Goal: Use online tool/utility

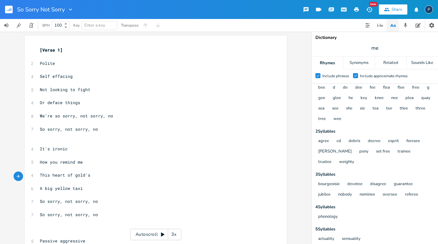
click at [96, 22] on span "Enter a key" at bounding box center [99, 25] width 30 height 9
click at [96, 22] on span at bounding box center [99, 25] width 30 height 9
type input "a m"
click at [97, 24] on span "a m" at bounding box center [99, 25] width 30 height 9
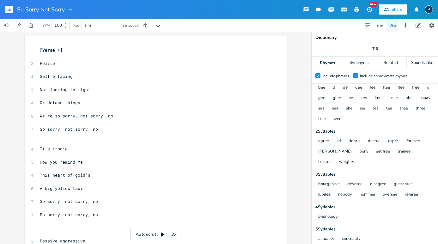
click at [97, 24] on span "a m" at bounding box center [99, 25] width 30 height 9
type input "A Minor"
click at [381, 27] on icon "button" at bounding box center [380, 25] width 8 height 8
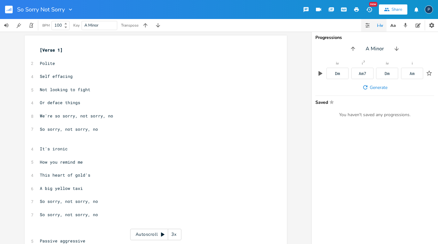
click at [368, 24] on icon "button" at bounding box center [367, 25] width 5 height 5
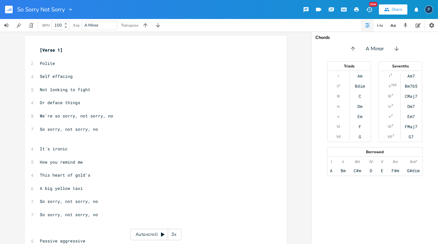
click at [361, 76] on div "Am" at bounding box center [359, 75] width 5 height 5
click at [360, 75] on div "Am" at bounding box center [359, 75] width 5 height 5
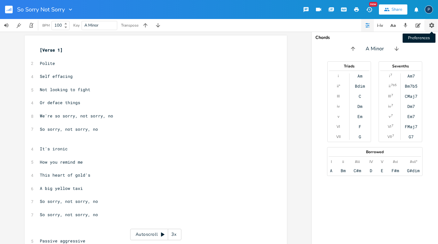
click at [433, 24] on icon "button" at bounding box center [431, 25] width 5 height 5
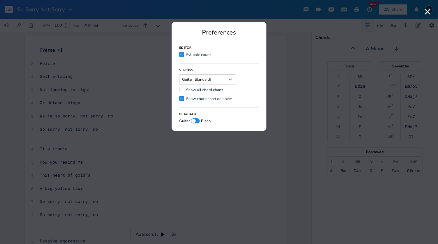
click at [197, 121] on div at bounding box center [195, 120] width 9 height 5
checkbox input "true"
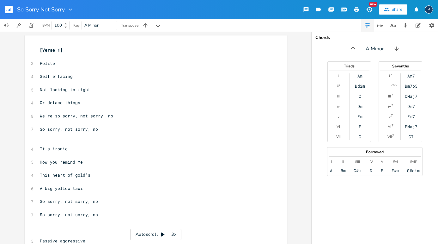
click at [361, 75] on div "Am" at bounding box center [359, 75] width 5 height 5
click at [361, 86] on div "Bdim" at bounding box center [360, 85] width 10 height 5
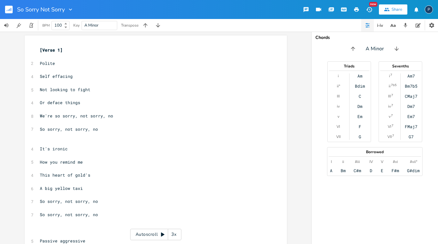
click at [361, 86] on div "Bdim" at bounding box center [360, 85] width 10 height 5
click at [431, 26] on icon "button" at bounding box center [431, 25] width 6 height 6
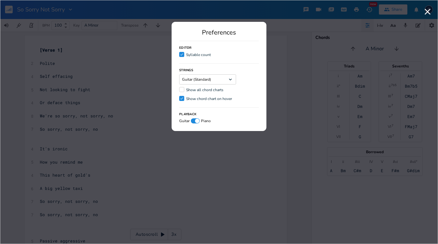
click at [192, 119] on div at bounding box center [195, 120] width 9 height 5
checkbox input "false"
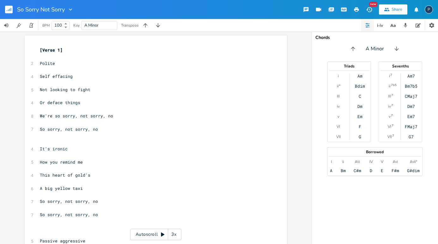
click at [358, 85] on div "Bdim" at bounding box center [360, 85] width 10 height 5
click at [360, 76] on div "Am" at bounding box center [359, 75] width 5 height 5
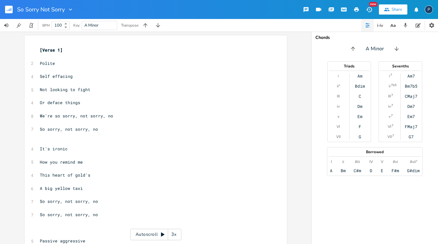
click at [360, 76] on div "Am" at bounding box center [359, 75] width 5 height 5
click at [331, 79] on div "i ii° III iv v VI VII" at bounding box center [338, 106] width 21 height 66
